Goal: Navigation & Orientation: Find specific page/section

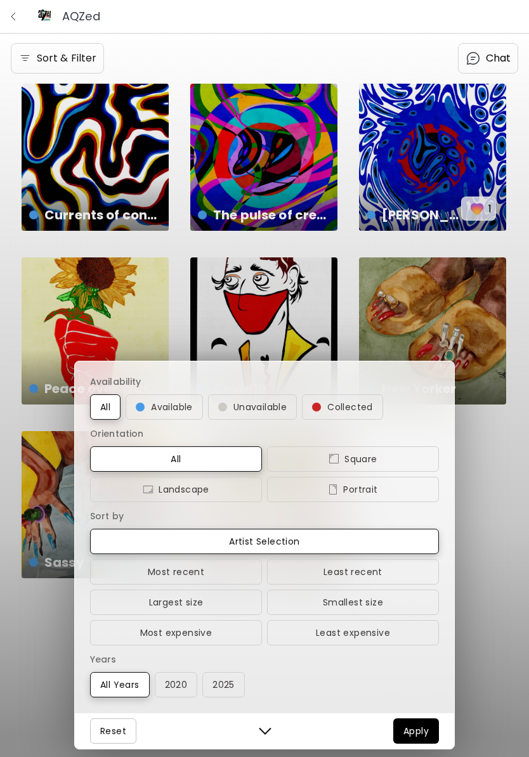
click at [464, 321] on div "Availability All Available Unavailable Collected Orientation All Square Landsca…" at bounding box center [264, 378] width 529 height 757
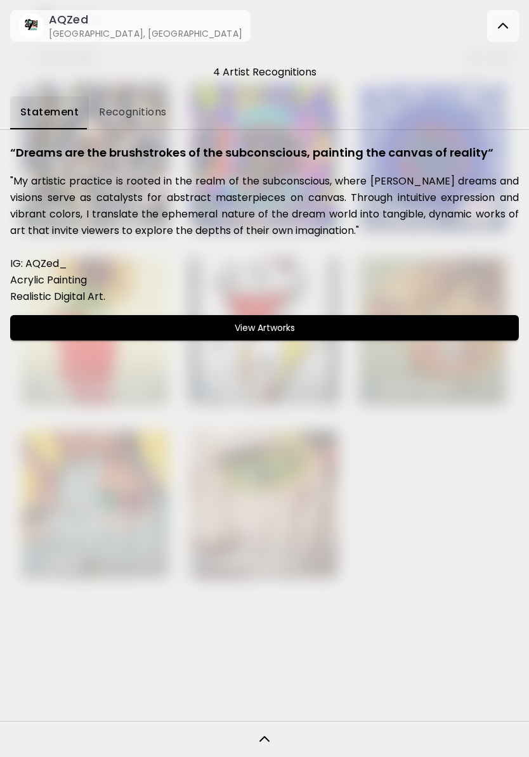
click at [495, 26] on img at bounding box center [502, 25] width 15 height 15
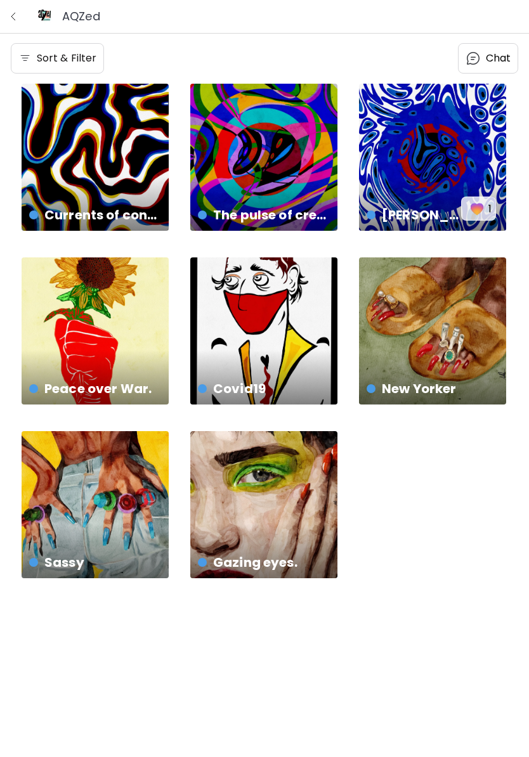
click at [7, 23] on button "button" at bounding box center [13, 16] width 16 height 16
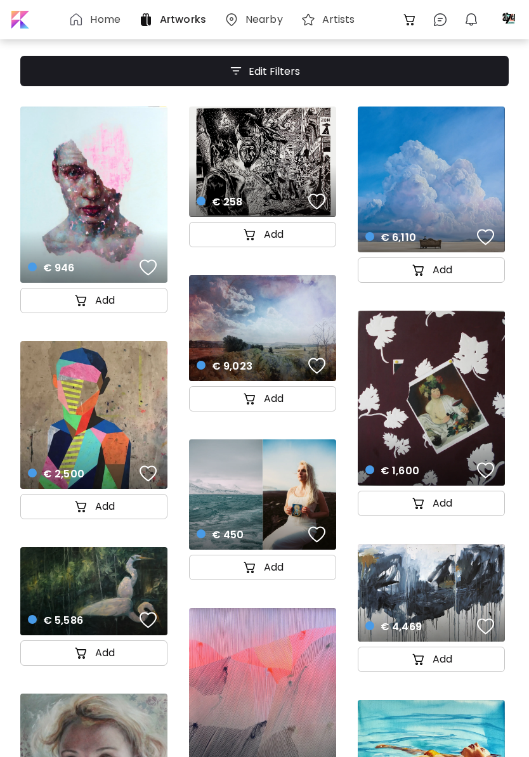
click at [93, 18] on h6 "Home" at bounding box center [105, 20] width 30 height 10
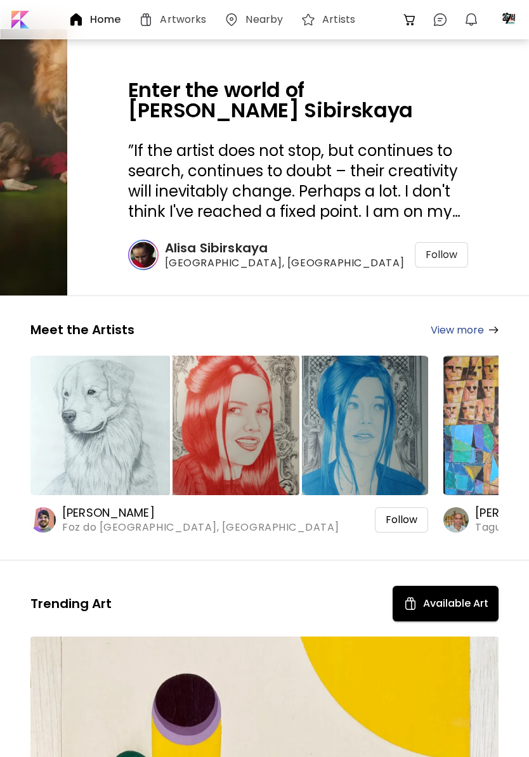
click at [474, 19] on img "button" at bounding box center [470, 19] width 15 height 15
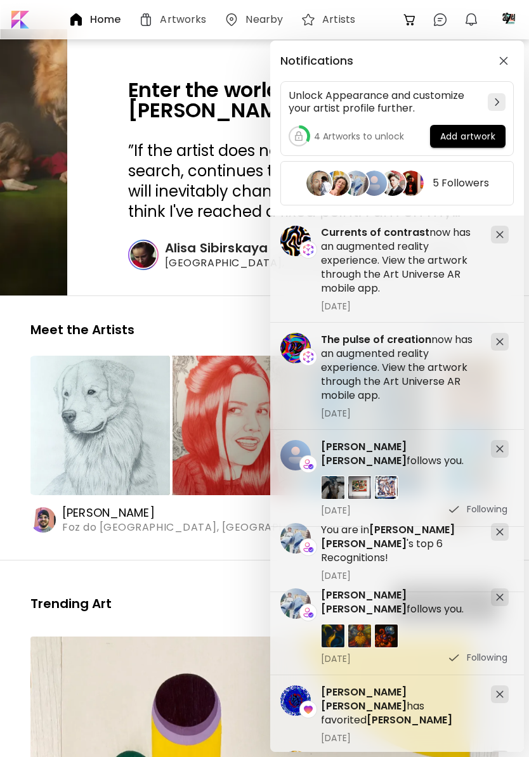
click at [74, 597] on div "Notifications Unlock Appearance and customize your artist profile further. 4 Ar…" at bounding box center [264, 378] width 529 height 757
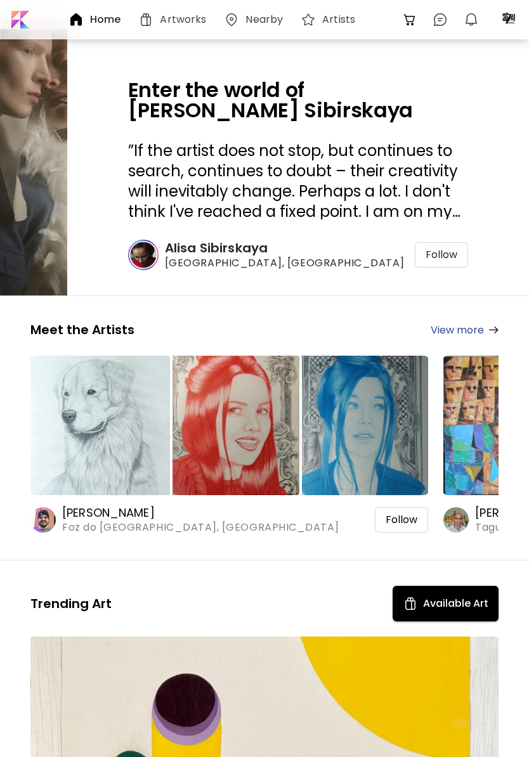
click at [200, 20] on h6 "Artworks" at bounding box center [183, 20] width 46 height 10
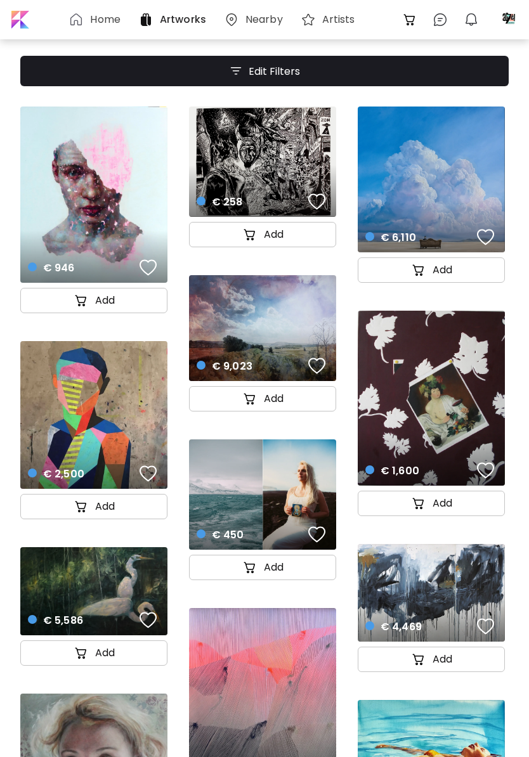
click at [508, 24] on div at bounding box center [509, 20] width 28 height 28
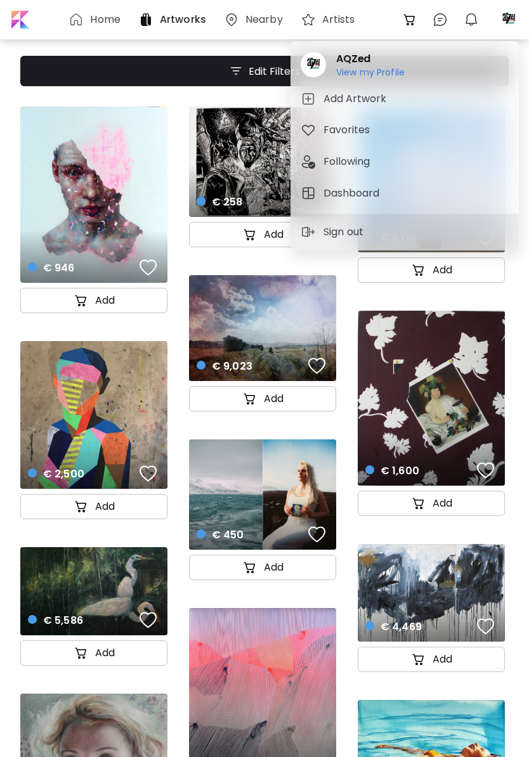
click at [319, 64] on image at bounding box center [313, 64] width 25 height 25
